Goal: Transaction & Acquisition: Purchase product/service

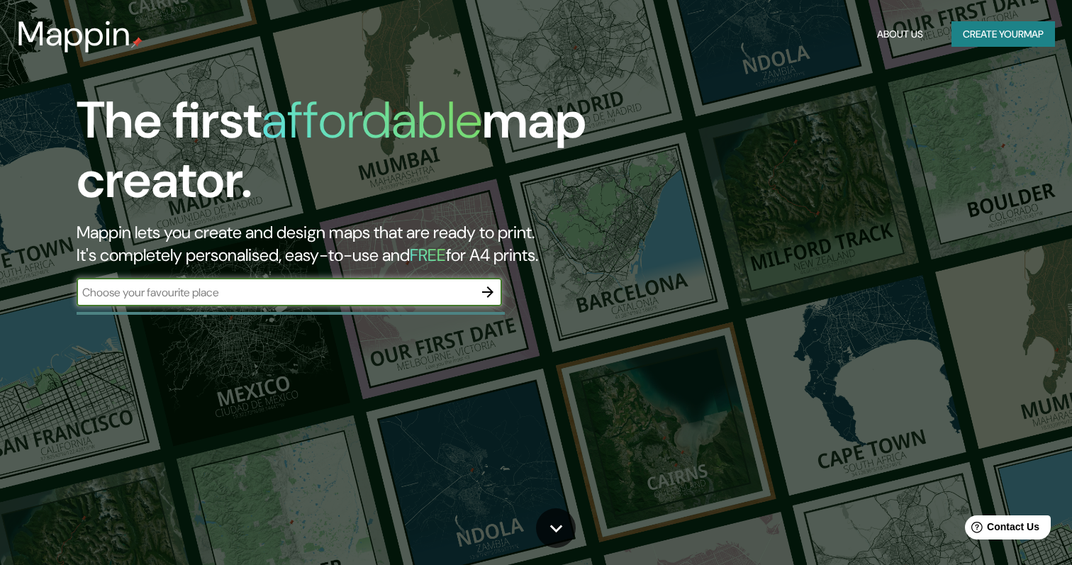
click at [272, 291] on input "text" at bounding box center [275, 292] width 397 height 16
type input "fuenlabrada central"
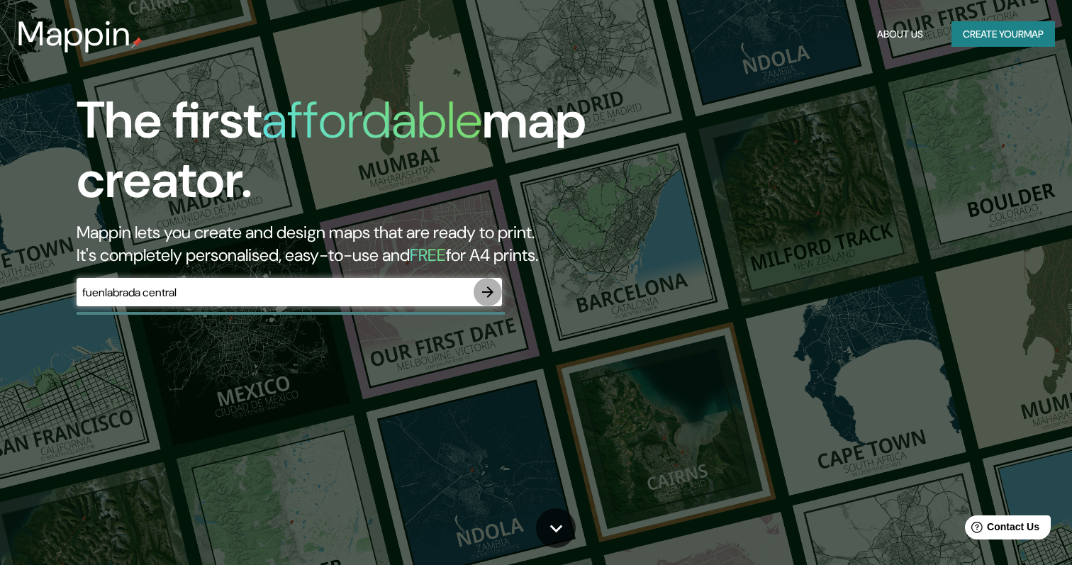
click at [492, 295] on icon "button" at bounding box center [487, 292] width 17 height 17
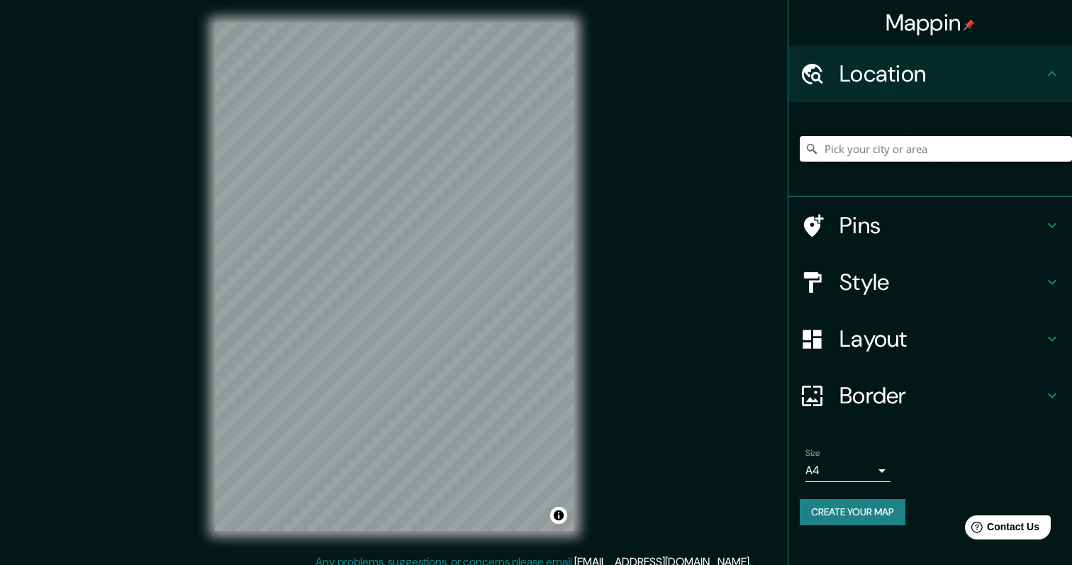
click at [929, 147] on input "Pick your city or area" at bounding box center [936, 149] width 272 height 26
click at [888, 225] on h4 "Pins" at bounding box center [942, 225] width 204 height 28
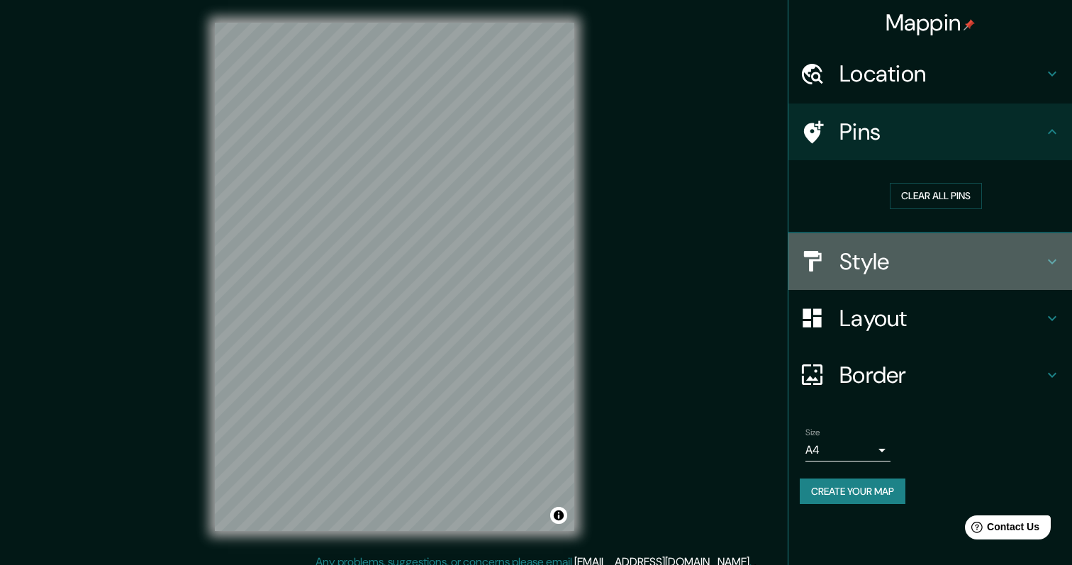
click at [884, 254] on h4 "Style" at bounding box center [942, 262] width 204 height 28
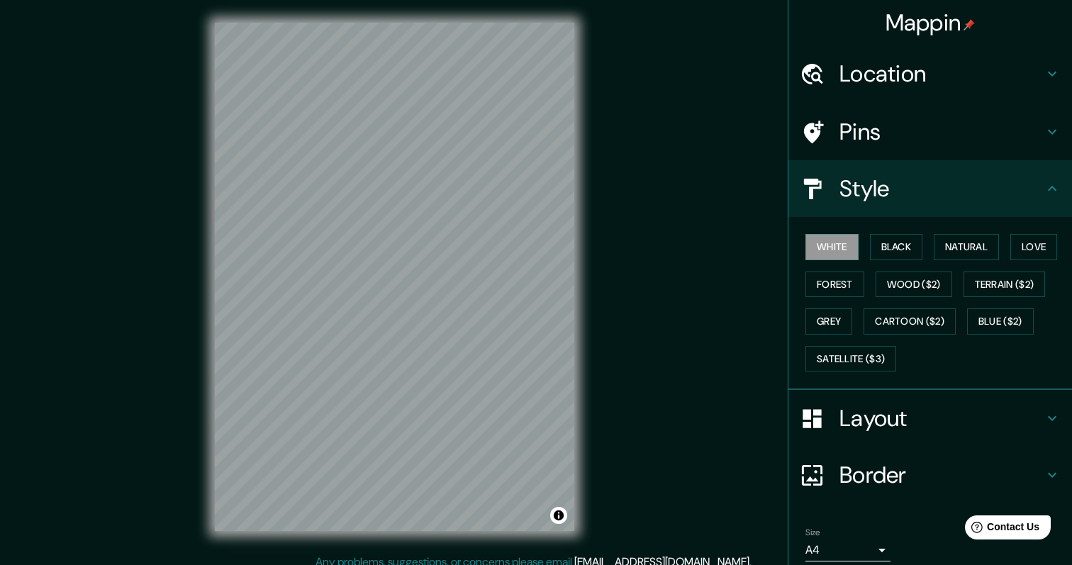
click at [974, 79] on h4 "Location" at bounding box center [942, 74] width 204 height 28
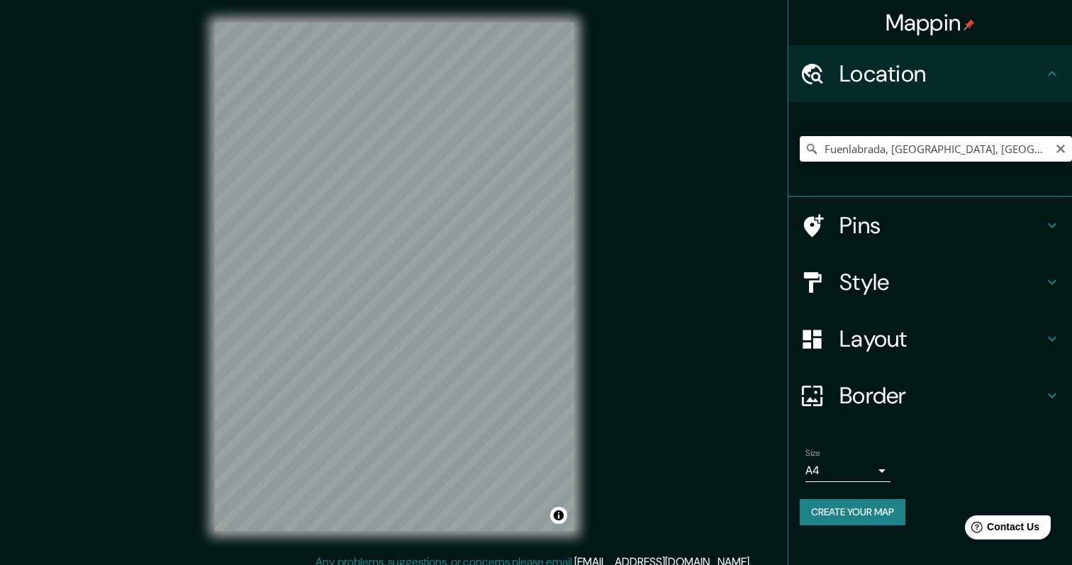
click at [828, 152] on input "Fuenlabrada, [GEOGRAPHIC_DATA], [GEOGRAPHIC_DATA]" at bounding box center [936, 149] width 272 height 26
click at [825, 149] on input "Fuenlabrada, [GEOGRAPHIC_DATA], [GEOGRAPHIC_DATA]" at bounding box center [936, 149] width 272 height 26
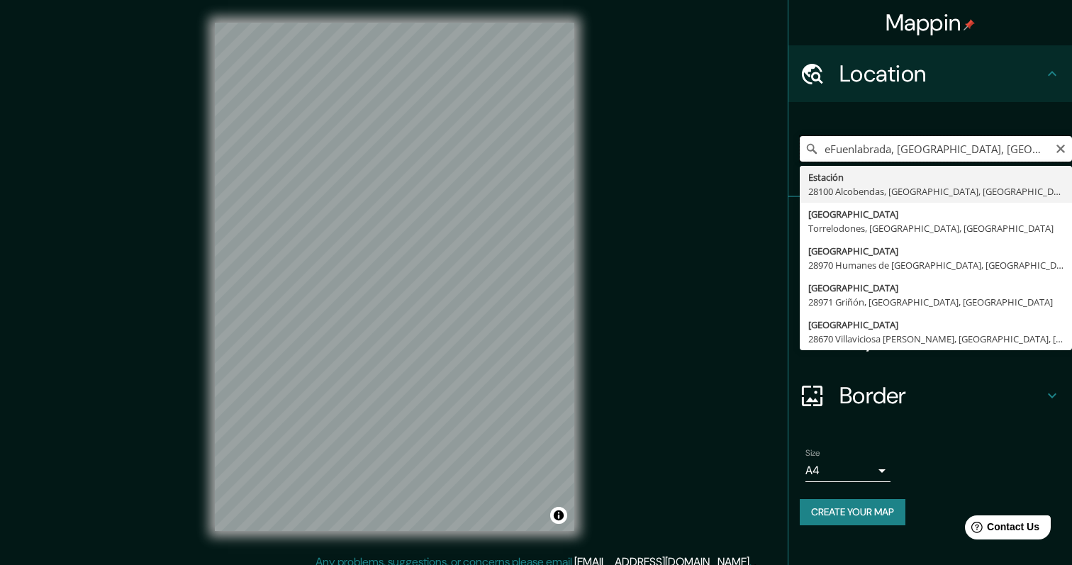
type input "Fuenlabrada, [GEOGRAPHIC_DATA], [GEOGRAPHIC_DATA]"
click at [987, 391] on h4 "Border" at bounding box center [942, 396] width 204 height 28
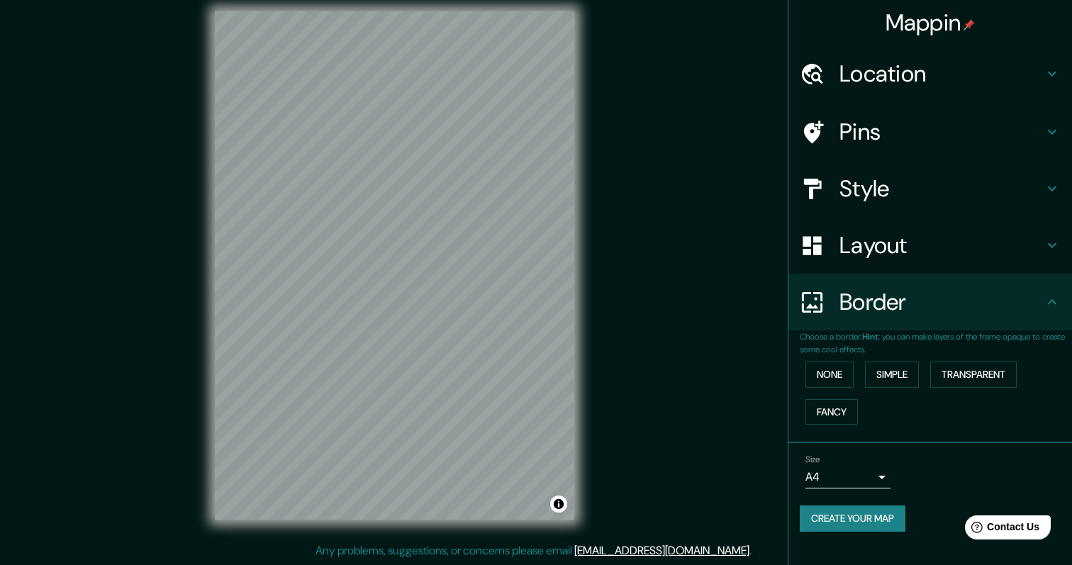
scroll to position [11, 0]
